Goal: Task Accomplishment & Management: Complete application form

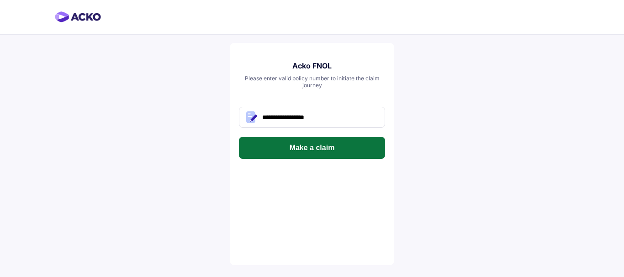
click at [367, 144] on button "Make a claim" at bounding box center [312, 148] width 146 height 22
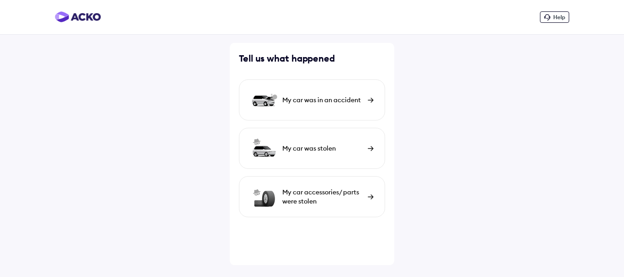
click at [278, 95] on div "My car was in an accident" at bounding box center [312, 99] width 146 height 41
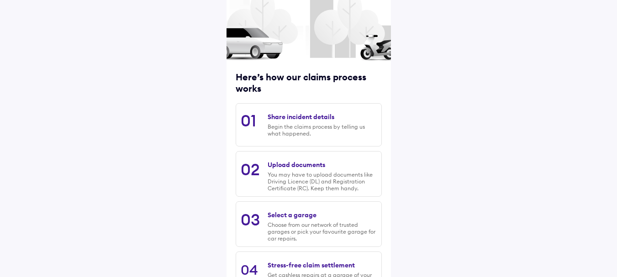
scroll to position [132, 0]
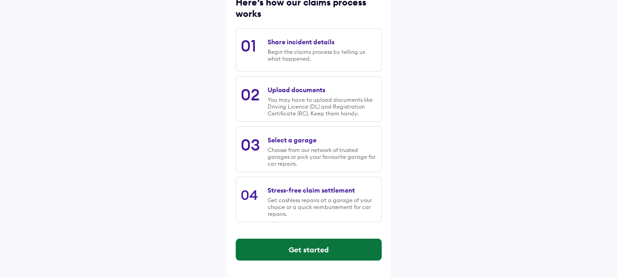
click at [315, 245] on button "Get started" at bounding box center [308, 250] width 145 height 22
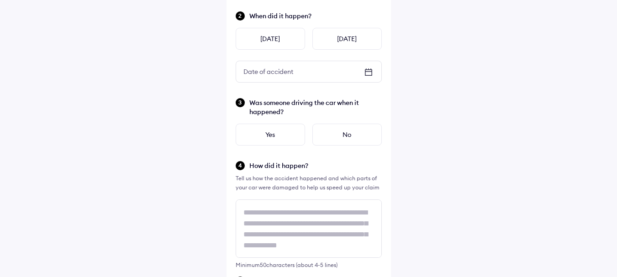
scroll to position [0, 0]
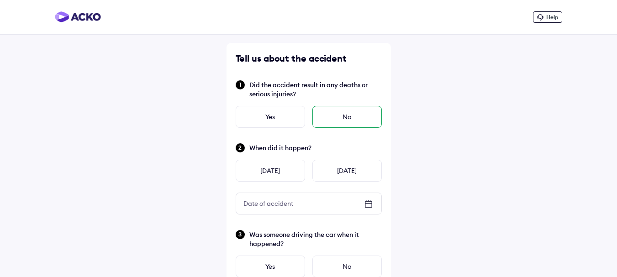
click at [342, 117] on div "No" at bounding box center [346, 117] width 69 height 22
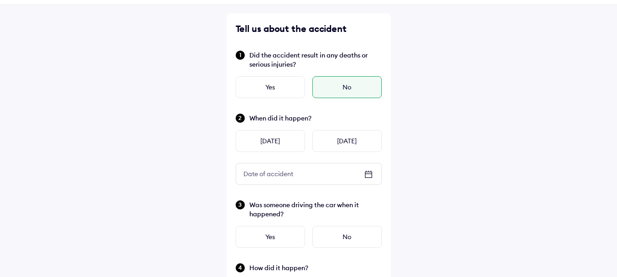
scroll to position [46, 0]
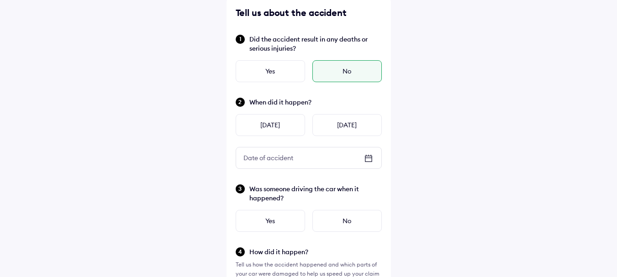
click at [362, 158] on div "Date of accident" at bounding box center [308, 158] width 145 height 21
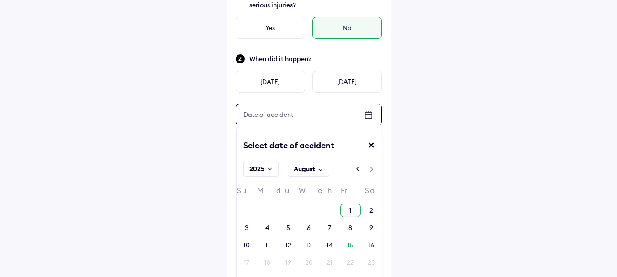
scroll to position [137, 0]
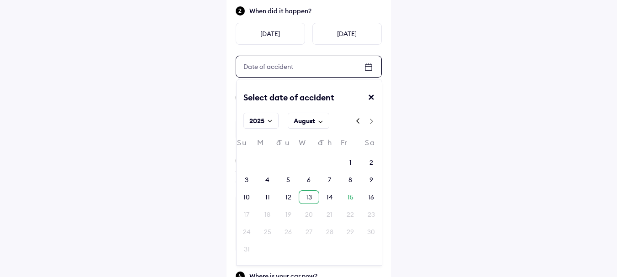
click at [307, 194] on div "13" at bounding box center [309, 197] width 6 height 9
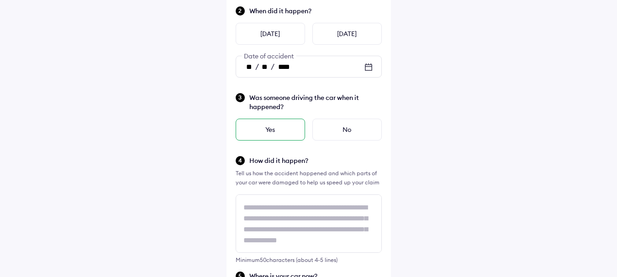
click at [259, 133] on div "Yes" at bounding box center [270, 130] width 69 height 22
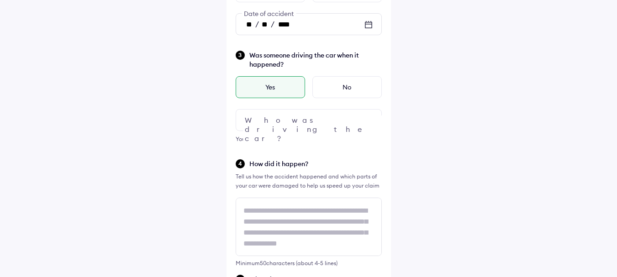
scroll to position [228, 0]
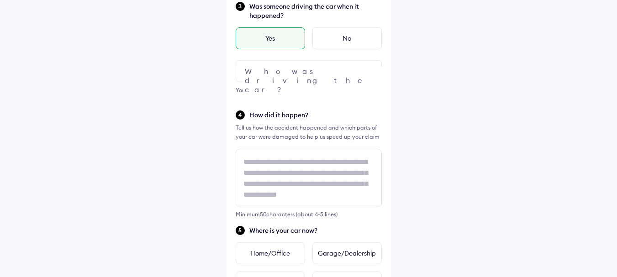
click at [298, 66] on div at bounding box center [309, 71] width 146 height 22
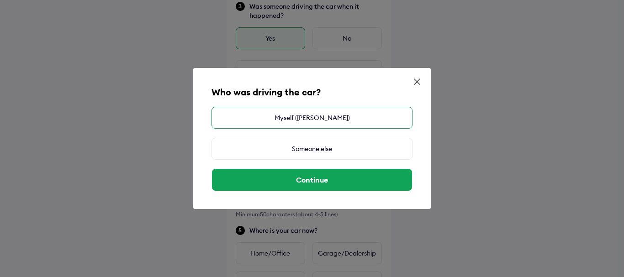
click at [305, 123] on div "Myself (MANINDER KAUR)" at bounding box center [311, 118] width 201 height 22
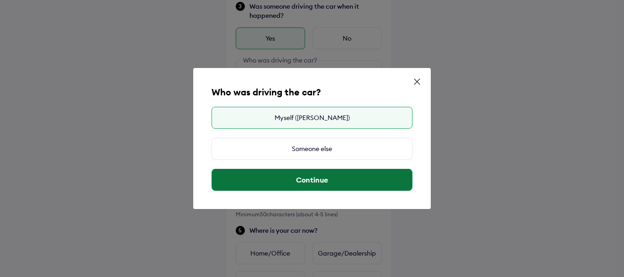
click at [312, 178] on button "Continue" at bounding box center [312, 180] width 200 height 22
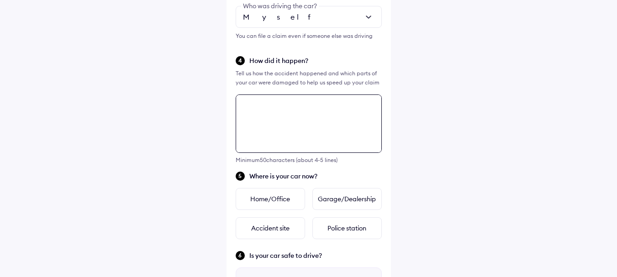
click at [294, 112] on textarea at bounding box center [309, 124] width 146 height 58
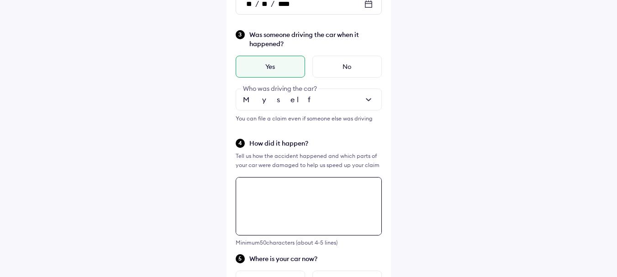
scroll to position [195, 0]
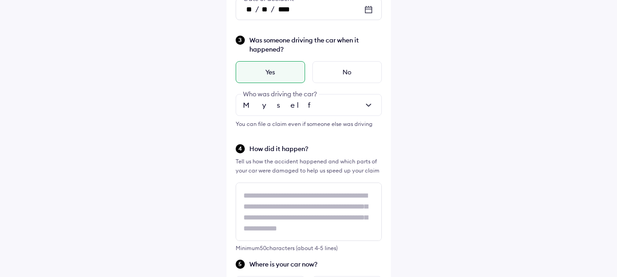
click at [338, 102] on div at bounding box center [309, 105] width 146 height 22
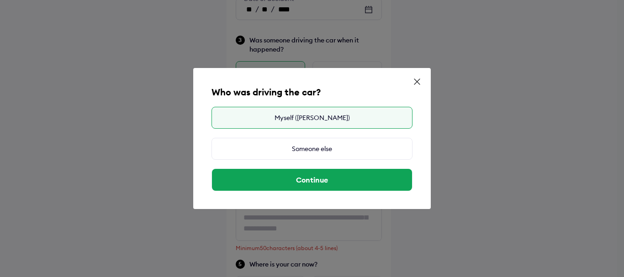
click at [444, 36] on div "Who was driving the car? Myself (MANINDER KAUR) Someone else Continue" at bounding box center [312, 138] width 624 height 277
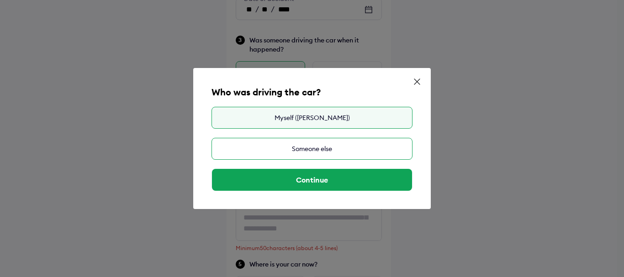
click at [340, 147] on div "Someone else" at bounding box center [311, 149] width 201 height 22
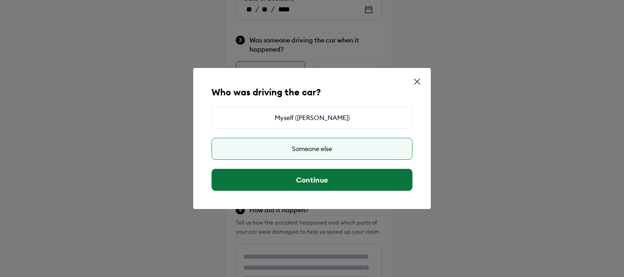
click at [314, 184] on button "Continue" at bounding box center [312, 180] width 200 height 22
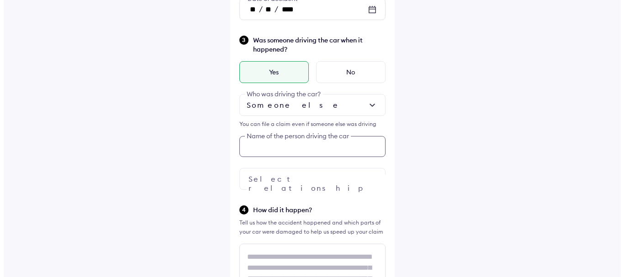
scroll to position [203, 0]
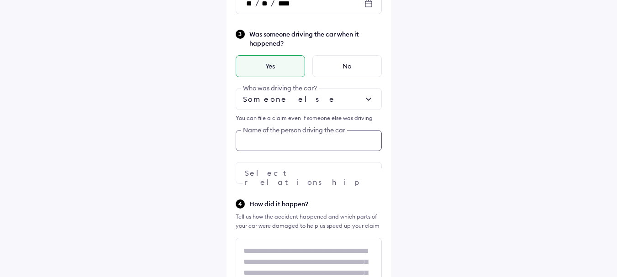
click at [285, 147] on input "text" at bounding box center [309, 140] width 146 height 21
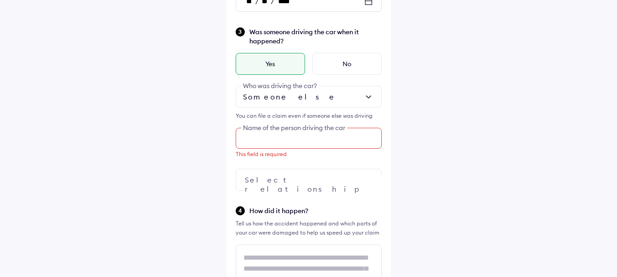
click at [272, 140] on input "text" at bounding box center [309, 138] width 146 height 21
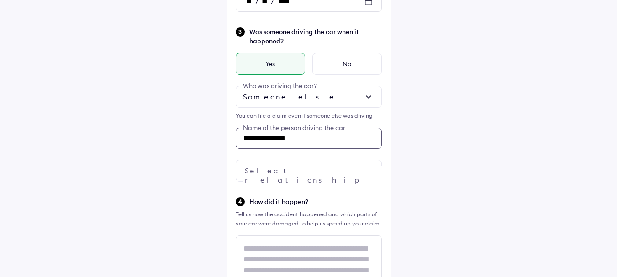
type input "**********"
click at [325, 173] on div at bounding box center [309, 171] width 146 height 22
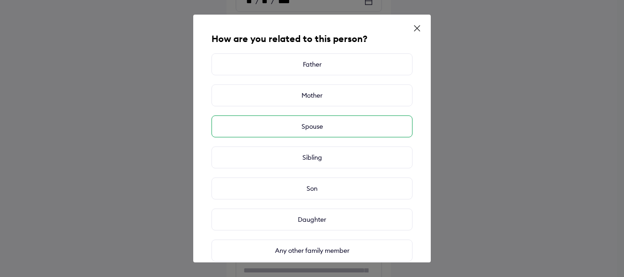
click at [318, 124] on div "Spouse" at bounding box center [311, 127] width 201 height 22
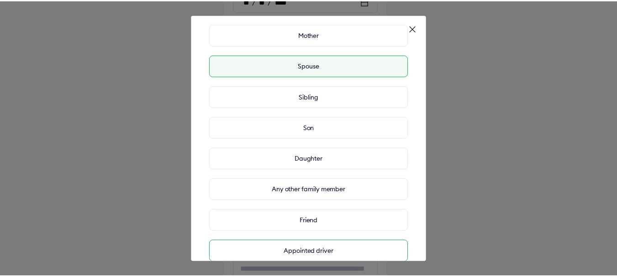
scroll to position [111, 0]
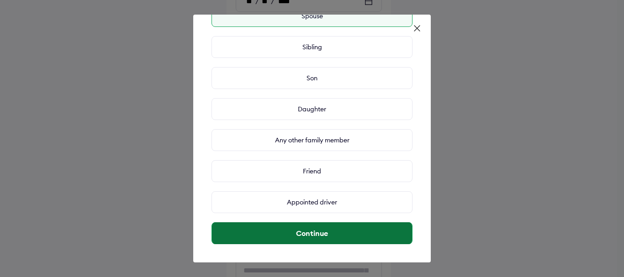
click at [335, 235] on button "Continue" at bounding box center [312, 233] width 200 height 22
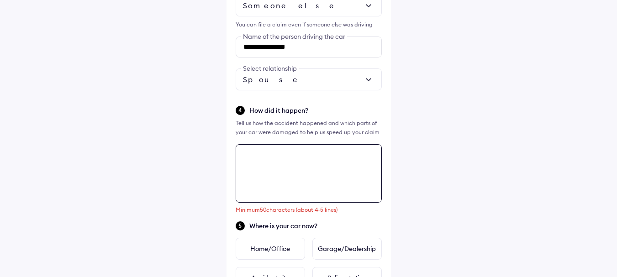
click at [287, 156] on textarea at bounding box center [309, 173] width 146 height 58
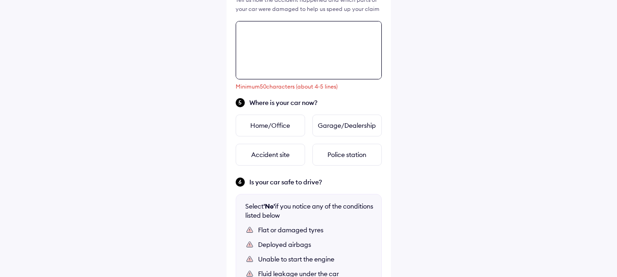
scroll to position [439, 0]
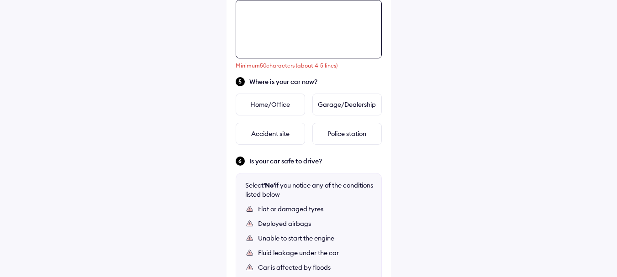
click at [296, 29] on textarea at bounding box center [309, 29] width 146 height 58
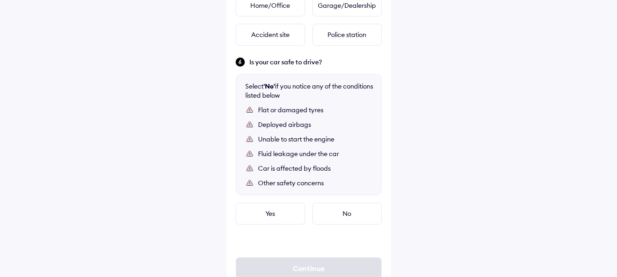
scroll to position [522, 0]
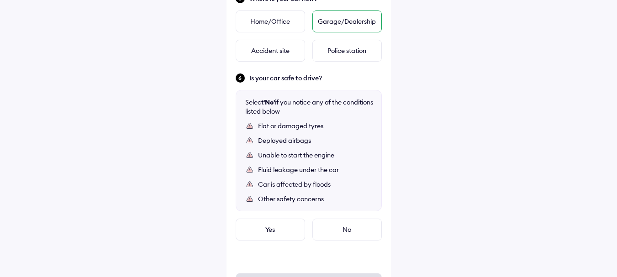
type textarea "**********"
click at [352, 22] on div "Garage/Dealership" at bounding box center [346, 22] width 69 height 22
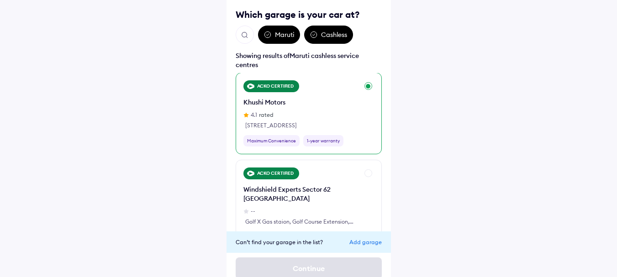
scroll to position [0, 0]
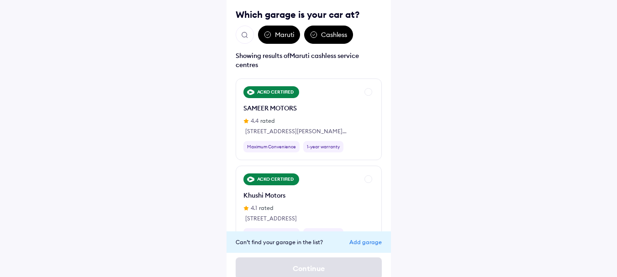
click at [361, 243] on div "Add garage" at bounding box center [365, 242] width 32 height 7
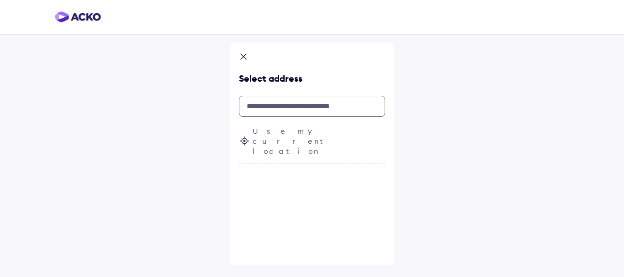
click at [277, 108] on input "text" at bounding box center [312, 106] width 146 height 21
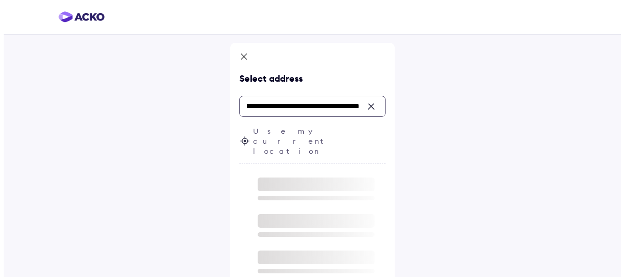
scroll to position [0, 111]
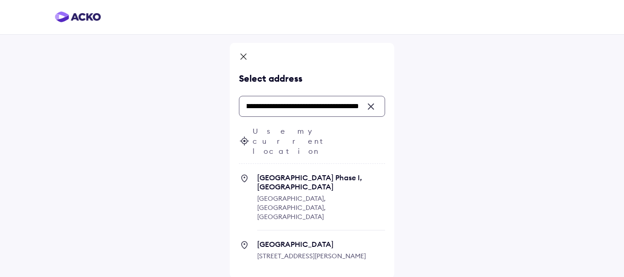
click at [312, 240] on span "Golden Gate Banquet Hall" at bounding box center [321, 244] width 128 height 9
type input "**********"
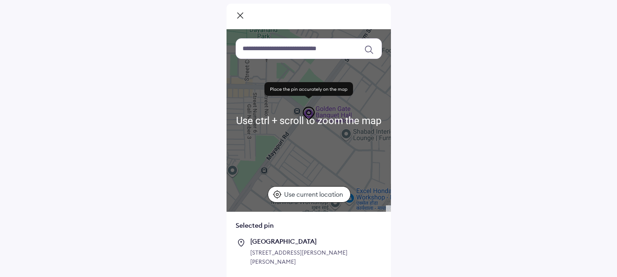
scroll to position [87, 0]
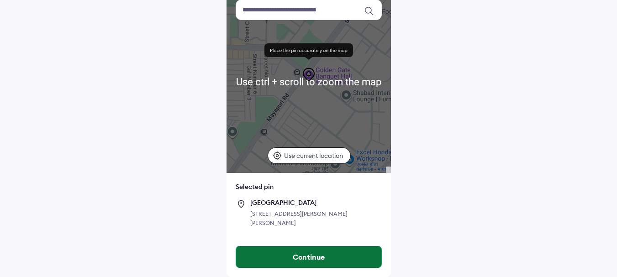
click at [297, 259] on button "Continue" at bounding box center [308, 257] width 145 height 22
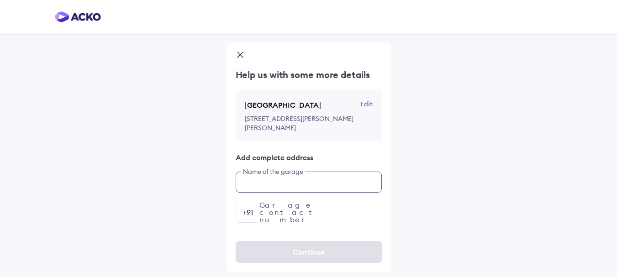
click at [302, 193] on input "text" at bounding box center [309, 182] width 146 height 21
click at [297, 192] on input "text" at bounding box center [309, 182] width 146 height 21
type input "**********"
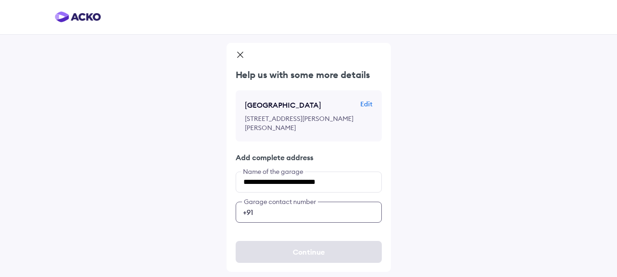
click at [291, 221] on input "number" at bounding box center [309, 212] width 146 height 21
click at [308, 214] on input "number" at bounding box center [309, 212] width 146 height 21
paste input "**********"
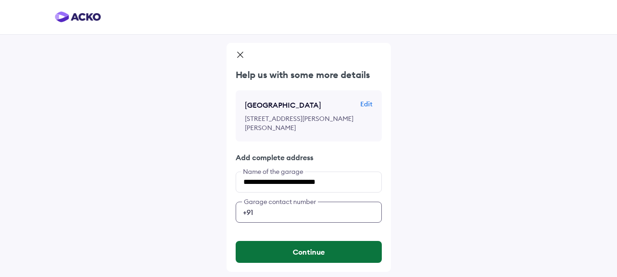
type input "**********"
click at [305, 260] on button "Continue" at bounding box center [309, 252] width 146 height 22
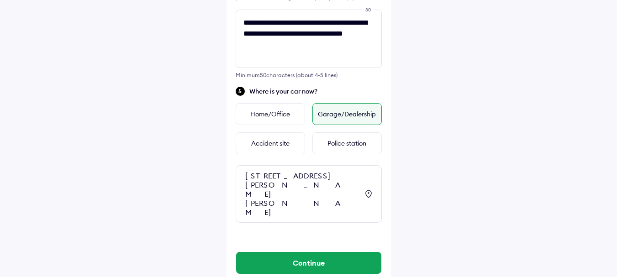
scroll to position [444, 0]
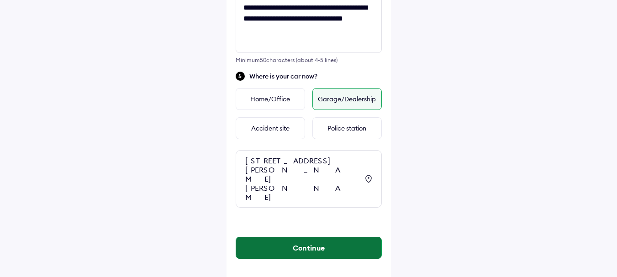
click at [286, 237] on button "Continue" at bounding box center [308, 248] width 145 height 22
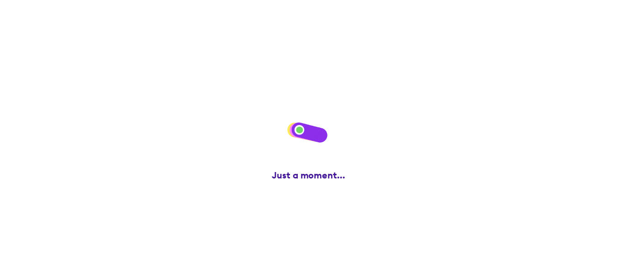
scroll to position [0, 0]
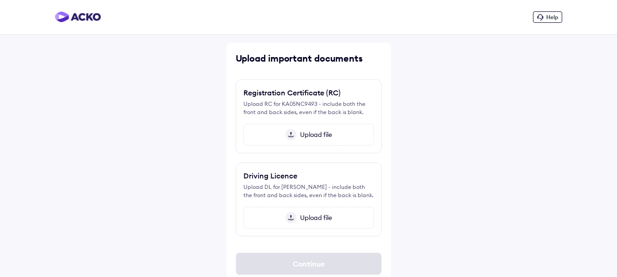
click at [309, 137] on span "Upload file" at bounding box center [314, 135] width 36 height 8
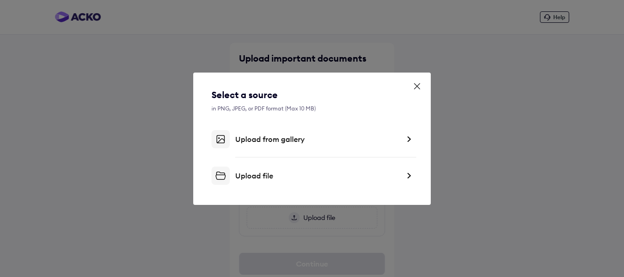
click at [298, 170] on div "Upload file" at bounding box center [311, 176] width 201 height 18
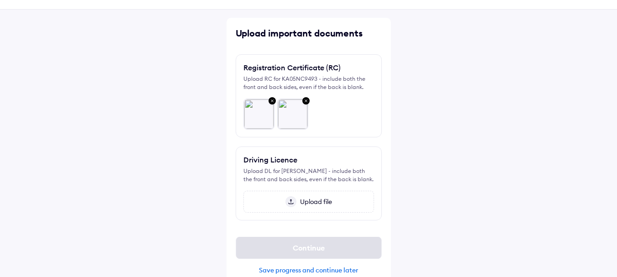
scroll to position [39, 0]
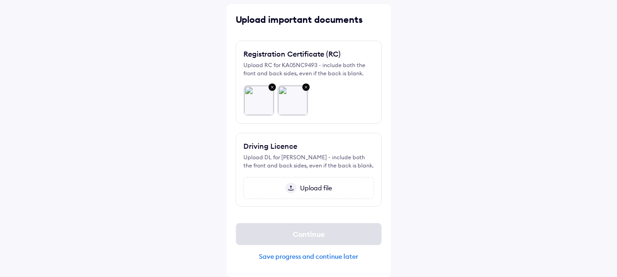
click at [312, 189] on span "Upload file" at bounding box center [314, 188] width 36 height 8
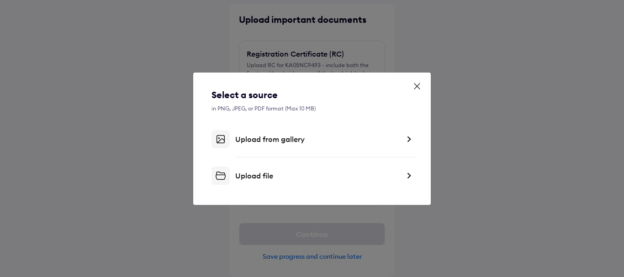
click at [311, 176] on div "Upload file" at bounding box center [317, 175] width 164 height 9
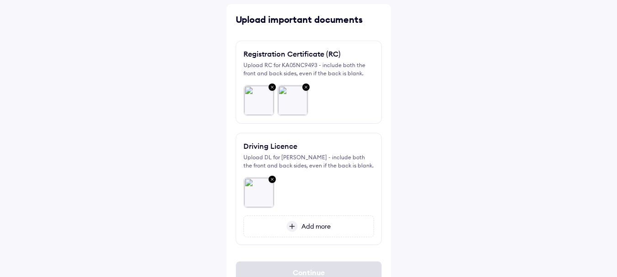
click at [340, 225] on div "Add more" at bounding box center [308, 227] width 131 height 22
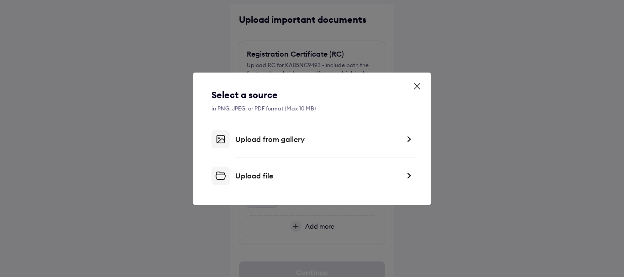
click at [336, 172] on div "Upload file" at bounding box center [317, 175] width 164 height 9
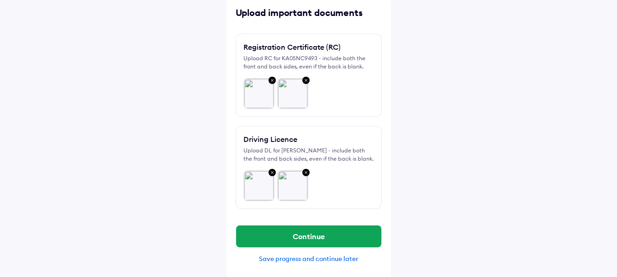
scroll to position [48, 0]
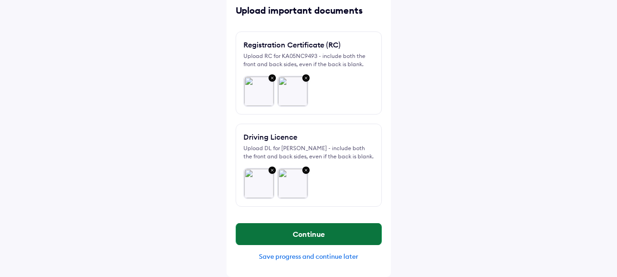
click at [322, 237] on button "Continue" at bounding box center [308, 234] width 145 height 22
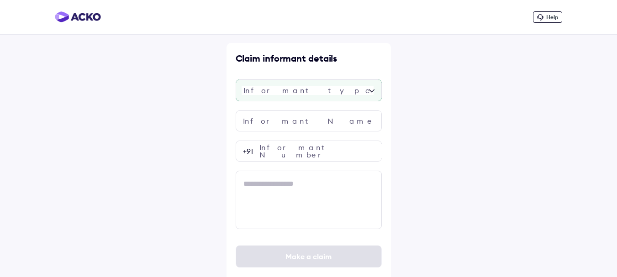
click at [267, 99] on div at bounding box center [309, 90] width 146 height 22
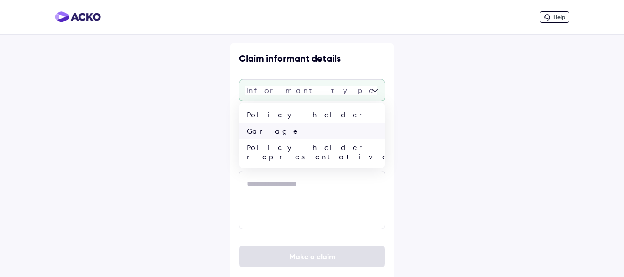
click at [271, 131] on div "Garage" at bounding box center [311, 131] width 145 height 16
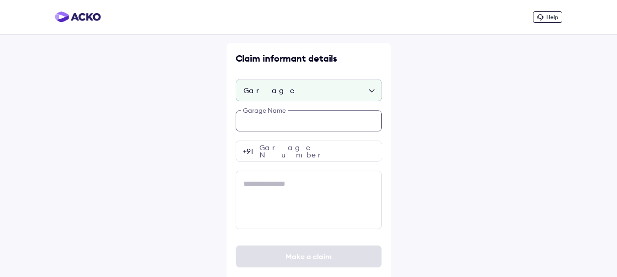
click at [271, 124] on input "text" at bounding box center [309, 121] width 146 height 21
type input "*****"
click at [288, 154] on input "number" at bounding box center [309, 151] width 146 height 21
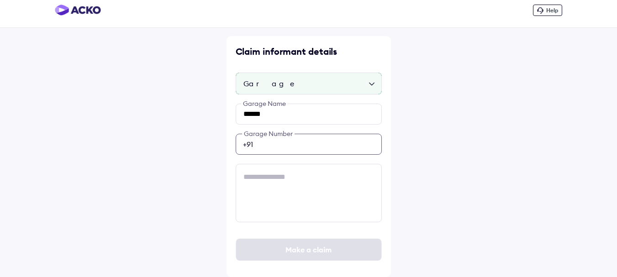
paste input "**********"
type input "**********"
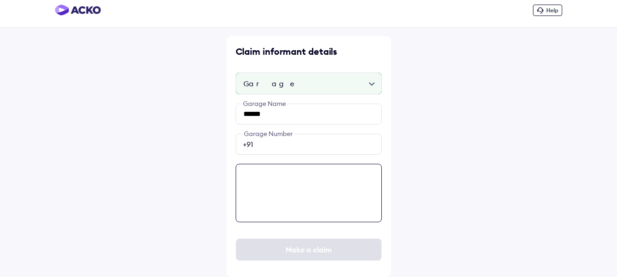
click at [291, 185] on textarea at bounding box center [309, 193] width 146 height 58
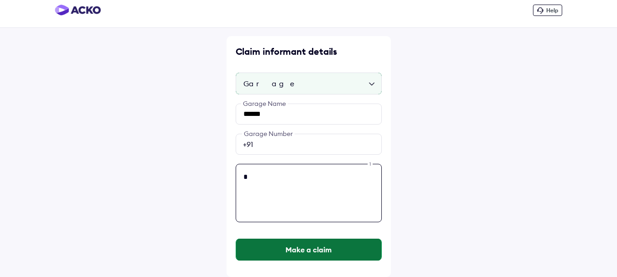
type textarea "*"
click at [288, 253] on button "Make a claim" at bounding box center [308, 250] width 145 height 22
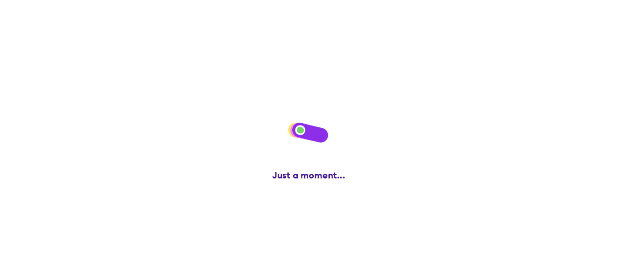
scroll to position [0, 0]
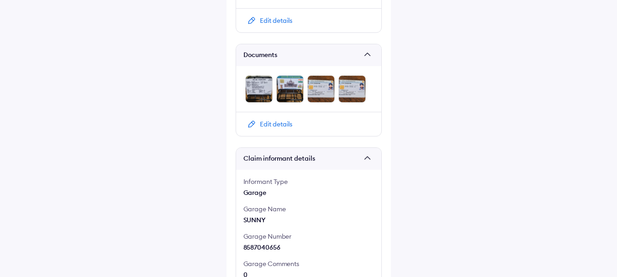
scroll to position [569, 0]
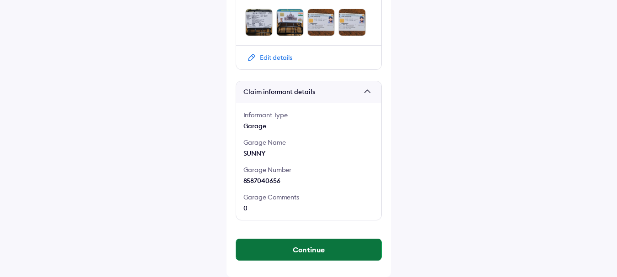
click at [293, 254] on button "Continue" at bounding box center [308, 250] width 145 height 22
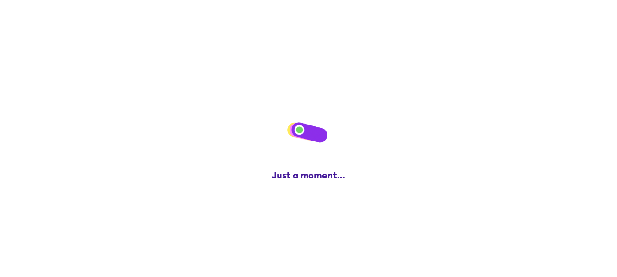
scroll to position [0, 0]
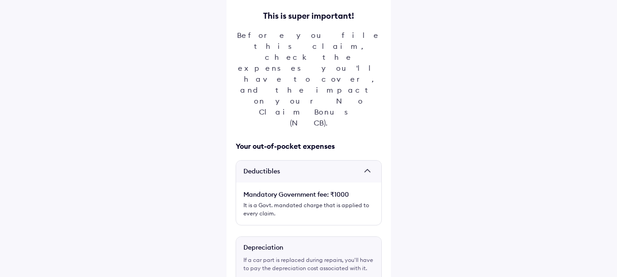
scroll to position [91, 0]
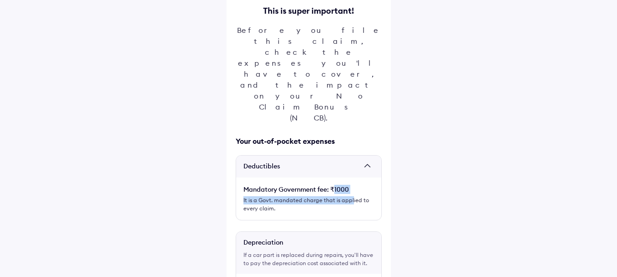
drag, startPoint x: 334, startPoint y: 119, endPoint x: 350, endPoint y: 129, distance: 19.5
click at [350, 155] on div "Deductibles Mandatory Government fee: ₹1000 It is a Govt. mandated charge that …" at bounding box center [309, 187] width 146 height 65
click at [350, 196] on div "It is a Govt. mandated charge that is applied to every claim." at bounding box center [308, 204] width 131 height 16
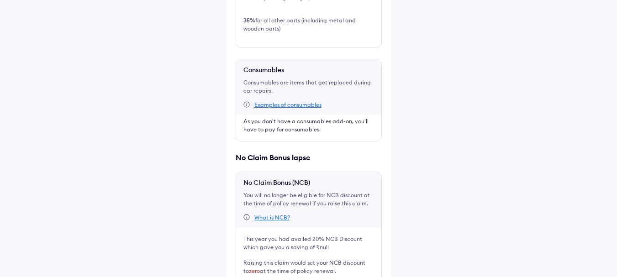
scroll to position [457, 0]
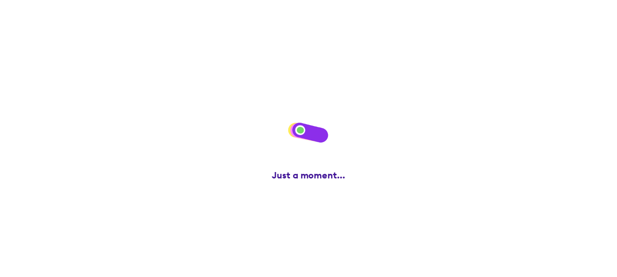
scroll to position [0, 0]
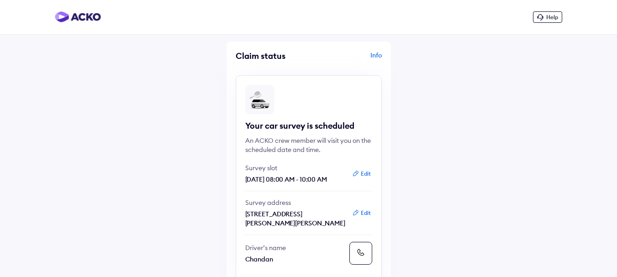
click at [376, 57] on div "Info" at bounding box center [346, 59] width 71 height 17
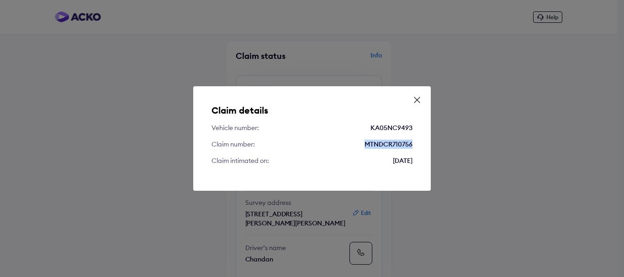
drag, startPoint x: 365, startPoint y: 144, endPoint x: 418, endPoint y: 147, distance: 53.0
click at [418, 147] on div "Claim details Vehicle number: KA05NC9493 Claim number: MTNDCR710756 Claim intim…" at bounding box center [312, 138] width 238 height 105
click at [415, 100] on icon at bounding box center [416, 99] width 9 height 9
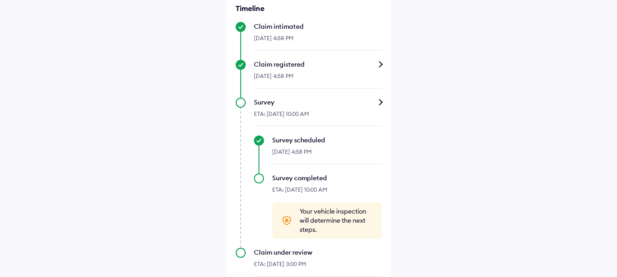
scroll to position [343, 0]
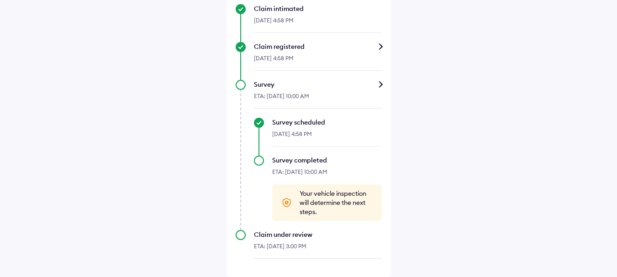
click at [301, 81] on div "Survey" at bounding box center [318, 84] width 128 height 9
click at [297, 88] on div "Survey" at bounding box center [318, 84] width 128 height 9
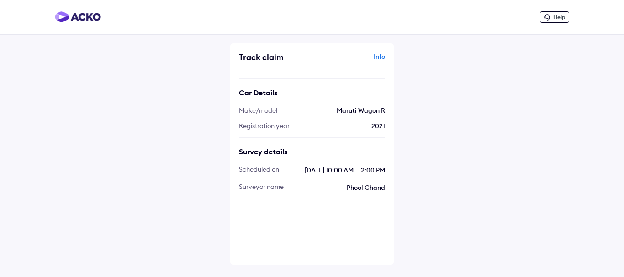
click at [551, 19] on div "Help" at bounding box center [554, 16] width 29 height 11
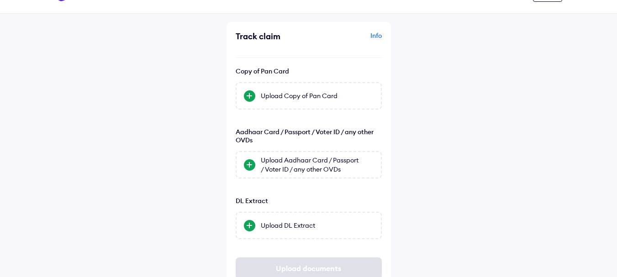
scroll to position [5, 0]
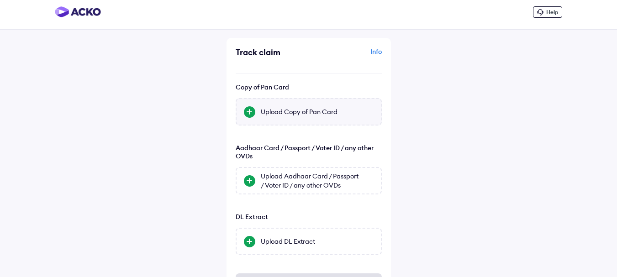
click at [301, 112] on div "Upload Copy of Pan Card" at bounding box center [317, 111] width 113 height 9
click at [0, 0] on input "Upload Copy of Pan Card" at bounding box center [0, 0] width 0 height 0
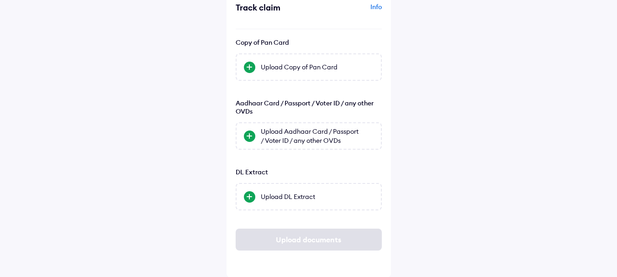
scroll to position [51, 0]
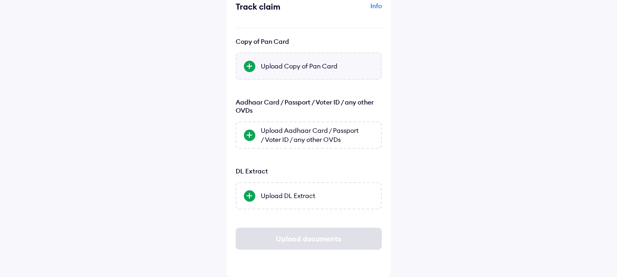
click at [260, 69] on div "Upload Copy of Pan Card" at bounding box center [309, 66] width 146 height 27
click at [0, 0] on input "Upload Copy of Pan Card" at bounding box center [0, 0] width 0 height 0
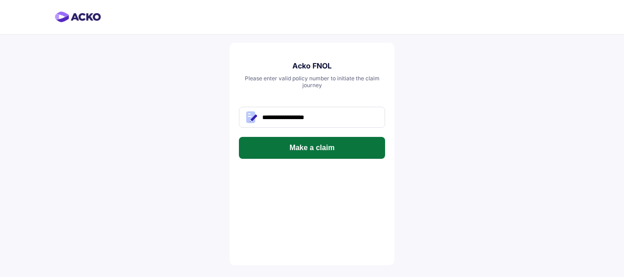
click at [313, 151] on button "Make a claim" at bounding box center [312, 148] width 146 height 22
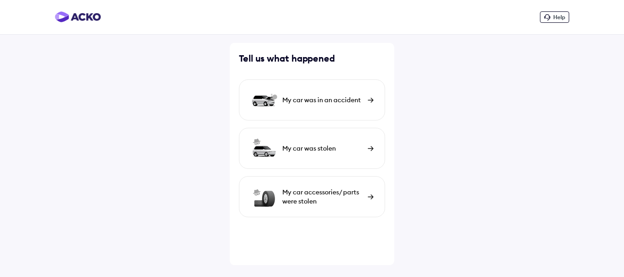
click at [310, 101] on div "My car was in an accident" at bounding box center [322, 99] width 81 height 9
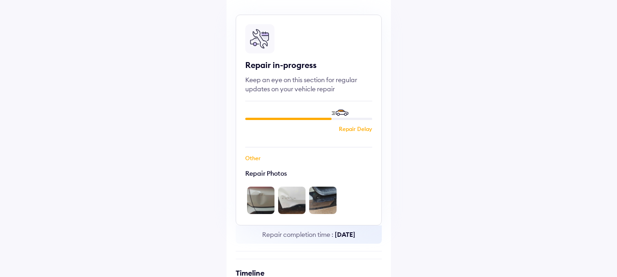
scroll to position [52, 0]
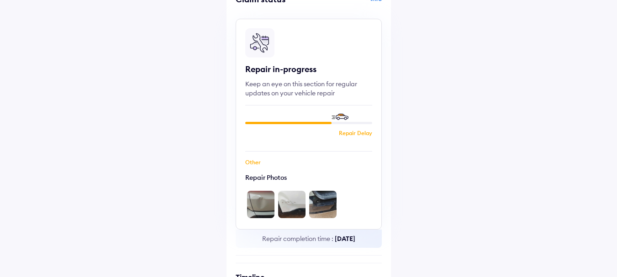
click at [259, 200] on img at bounding box center [260, 204] width 27 height 27
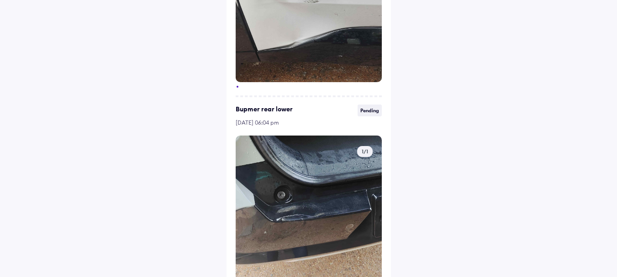
scroll to position [438, 0]
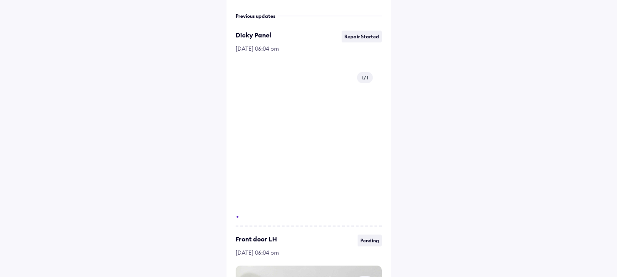
scroll to position [0, 0]
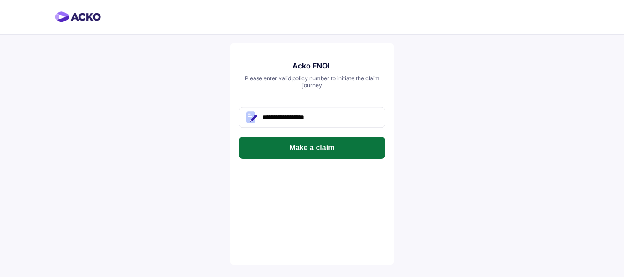
click at [340, 148] on button "Make a claim" at bounding box center [312, 148] width 146 height 22
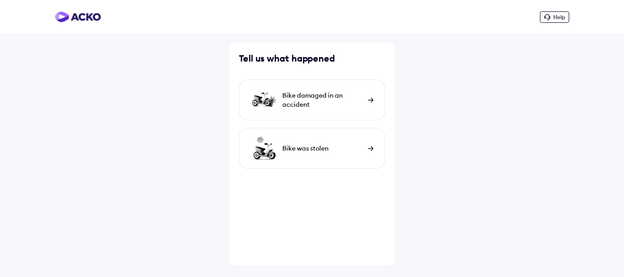
click at [321, 101] on div "Bike damaged in an accident" at bounding box center [322, 100] width 81 height 18
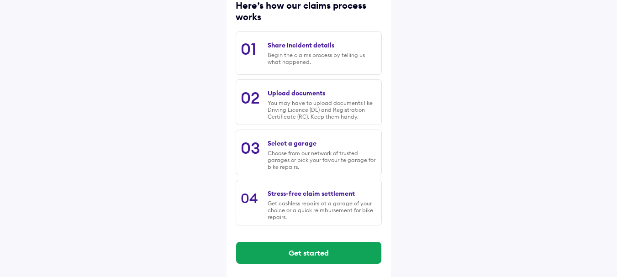
scroll to position [132, 0]
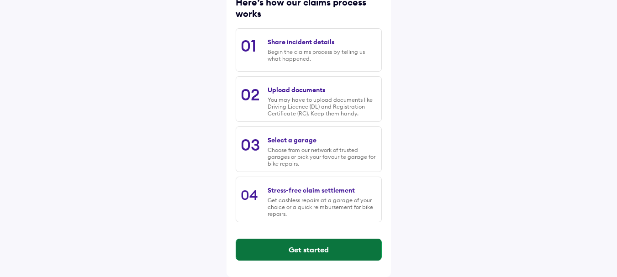
click at [301, 248] on button "Get started" at bounding box center [308, 250] width 145 height 22
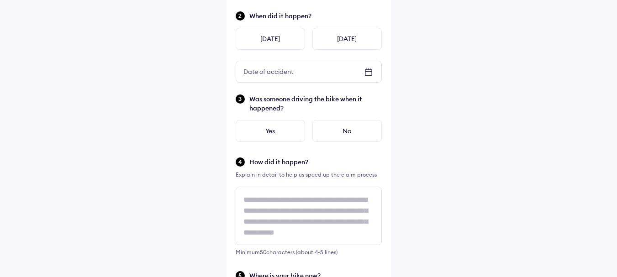
scroll to position [0, 0]
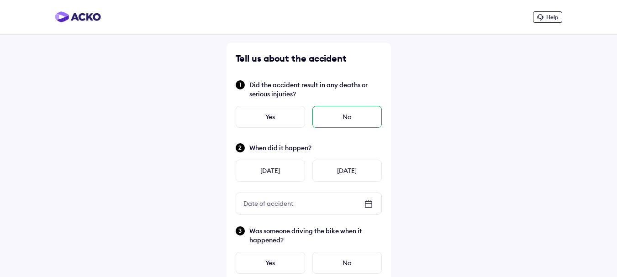
click at [324, 120] on div "No" at bounding box center [346, 117] width 69 height 22
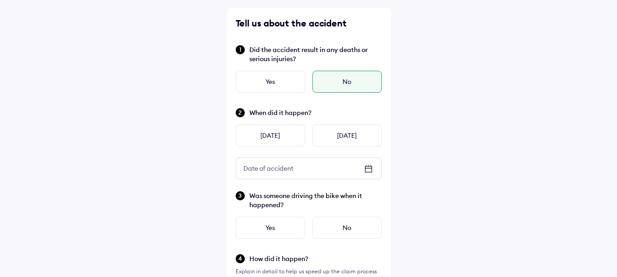
scroll to position [46, 0]
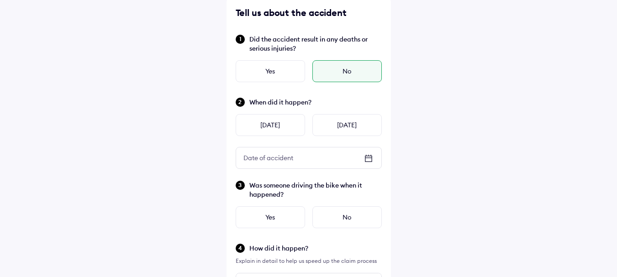
click at [370, 160] on icon at bounding box center [368, 158] width 11 height 11
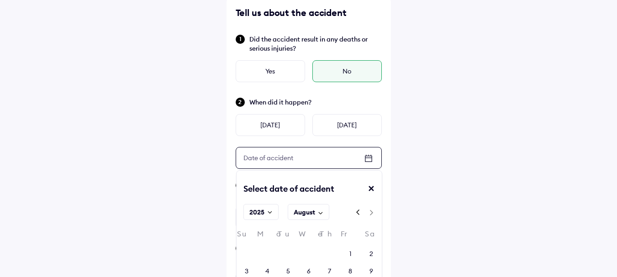
scroll to position [91, 0]
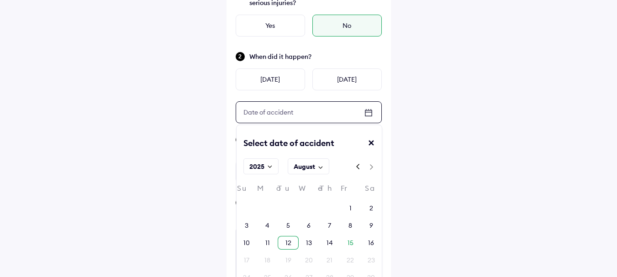
click at [293, 243] on div "12" at bounding box center [288, 243] width 21 height 14
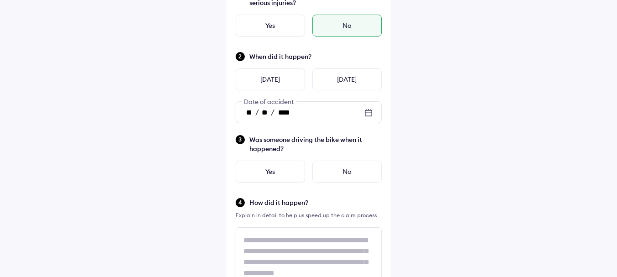
click at [362, 112] on div "** / ** / ****" at bounding box center [308, 112] width 145 height 21
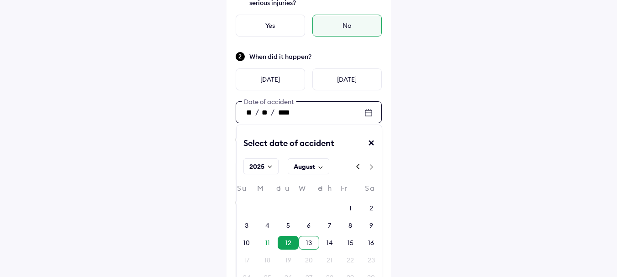
click at [315, 242] on div "13" at bounding box center [309, 243] width 21 height 14
type input "**"
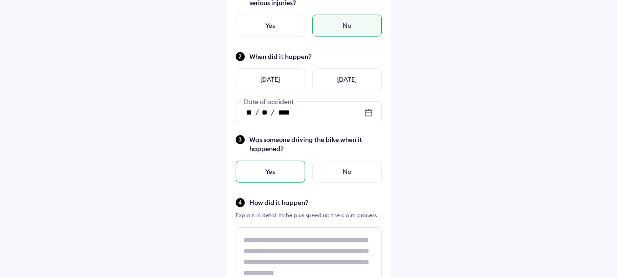
click at [290, 173] on div "Yes" at bounding box center [270, 172] width 69 height 22
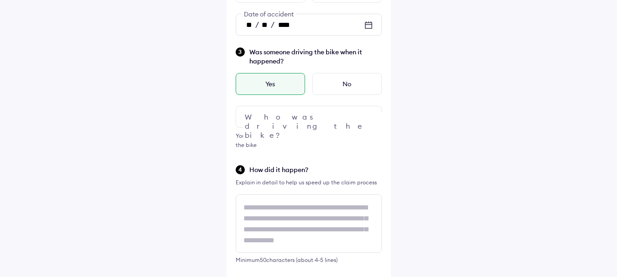
scroll to position [183, 0]
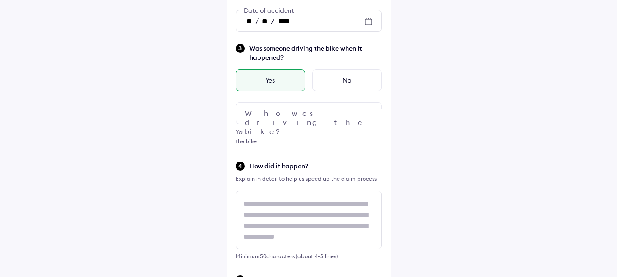
click at [319, 118] on div at bounding box center [309, 113] width 146 height 22
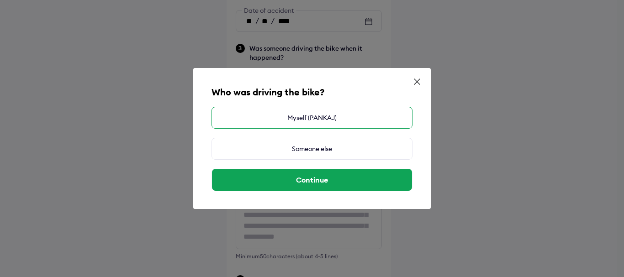
click at [327, 116] on div "Myself (PANKAJ)" at bounding box center [311, 118] width 201 height 22
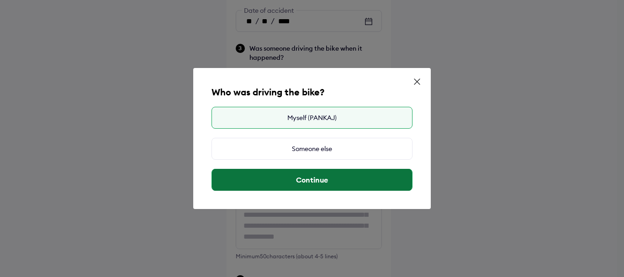
click at [326, 181] on button "Continue" at bounding box center [312, 180] width 200 height 22
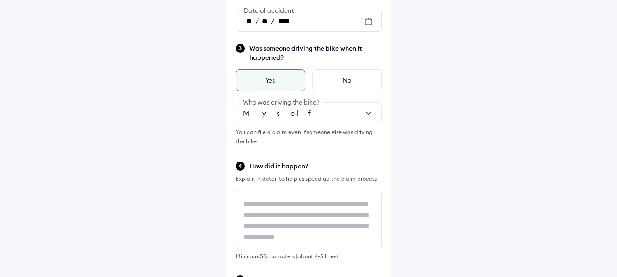
scroll to position [1, 0]
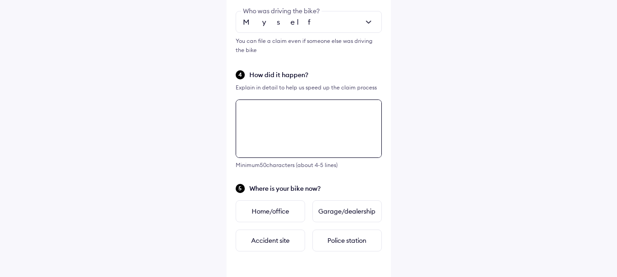
click at [282, 120] on textarea at bounding box center [309, 129] width 146 height 58
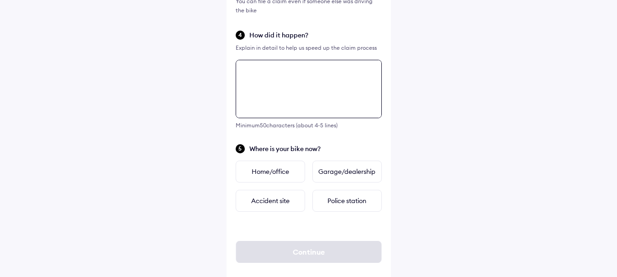
scroll to position [327, 0]
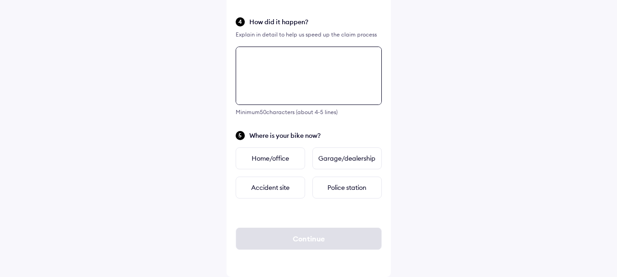
click at [294, 89] on textarea at bounding box center [309, 76] width 146 height 58
click at [359, 61] on textarea "**********" at bounding box center [309, 76] width 146 height 58
type textarea "**********"
